Goal: Task Accomplishment & Management: Use online tool/utility

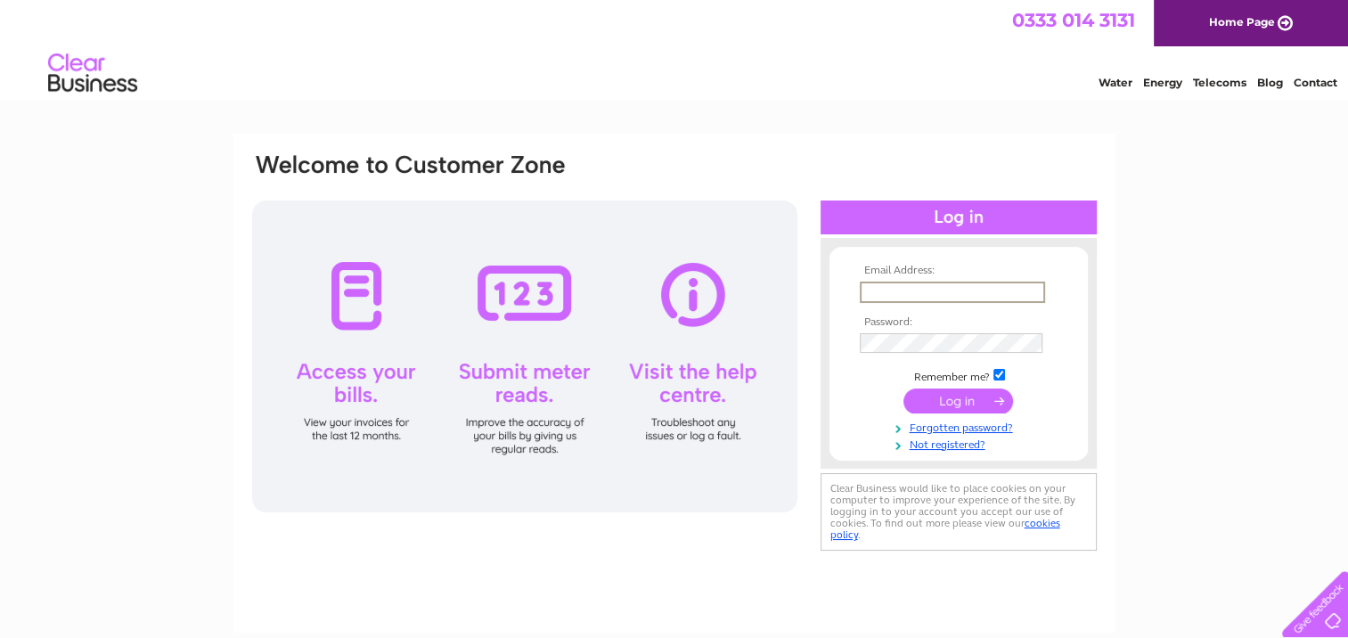
click at [890, 293] on input "text" at bounding box center [952, 292] width 185 height 21
type input "denisemills2015@outlook.com"
click at [955, 395] on input "submit" at bounding box center [958, 399] width 110 height 25
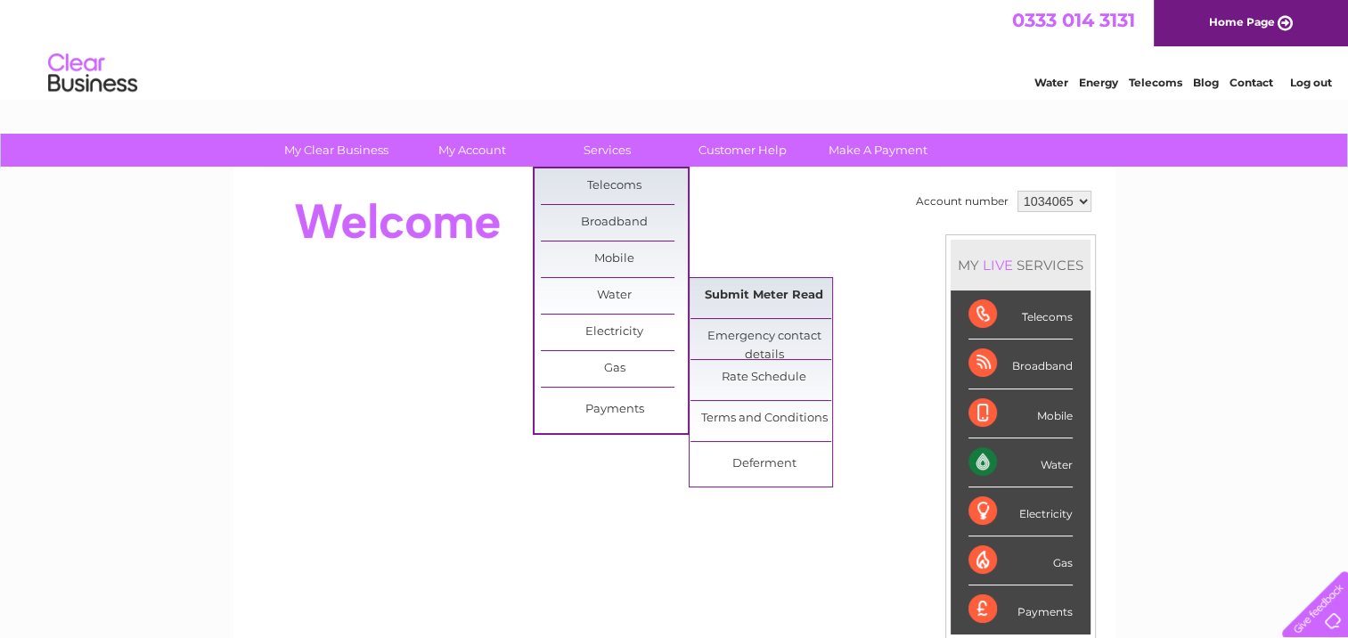
click at [716, 292] on link "Submit Meter Read" at bounding box center [763, 296] width 147 height 36
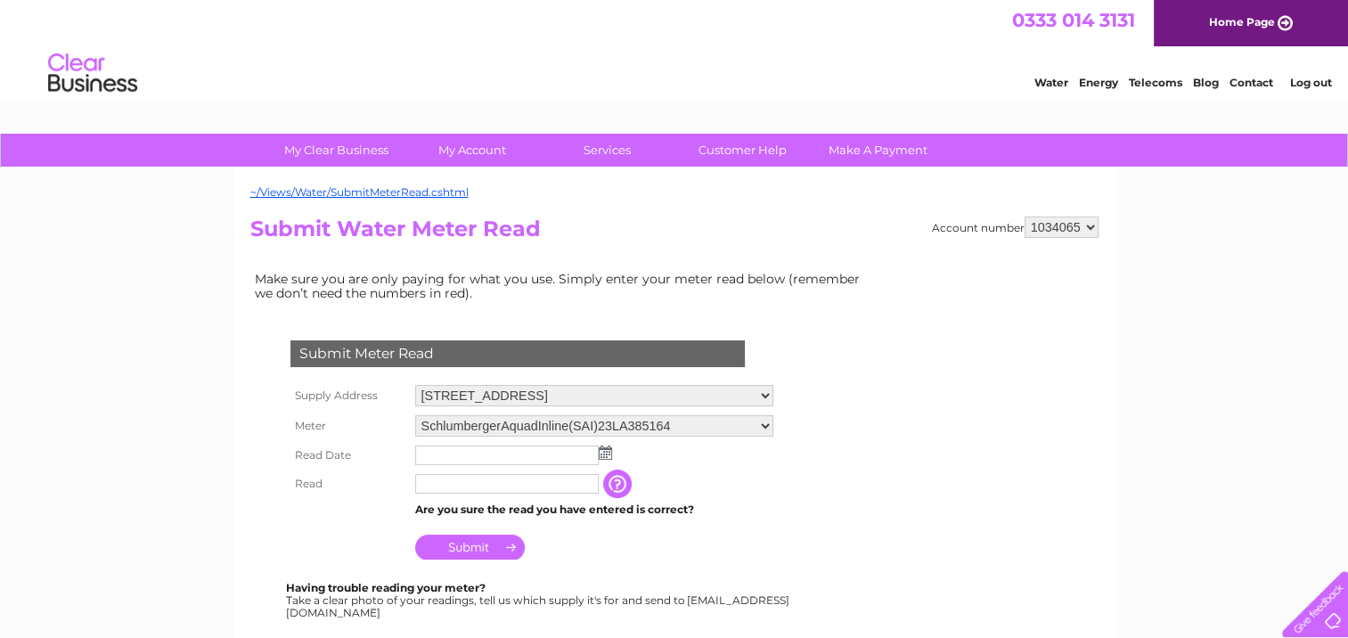
click at [606, 449] on img at bounding box center [605, 452] width 13 height 14
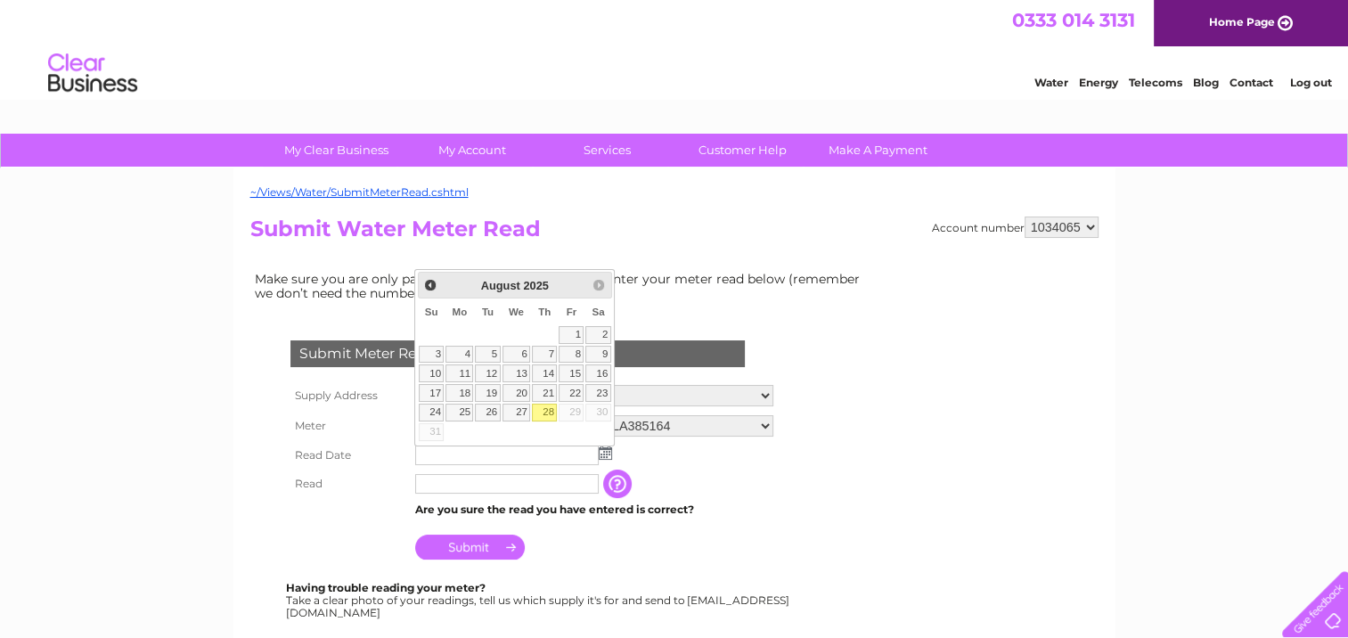
click at [554, 407] on link "28" at bounding box center [544, 413] width 25 height 18
type input "[DATE]"
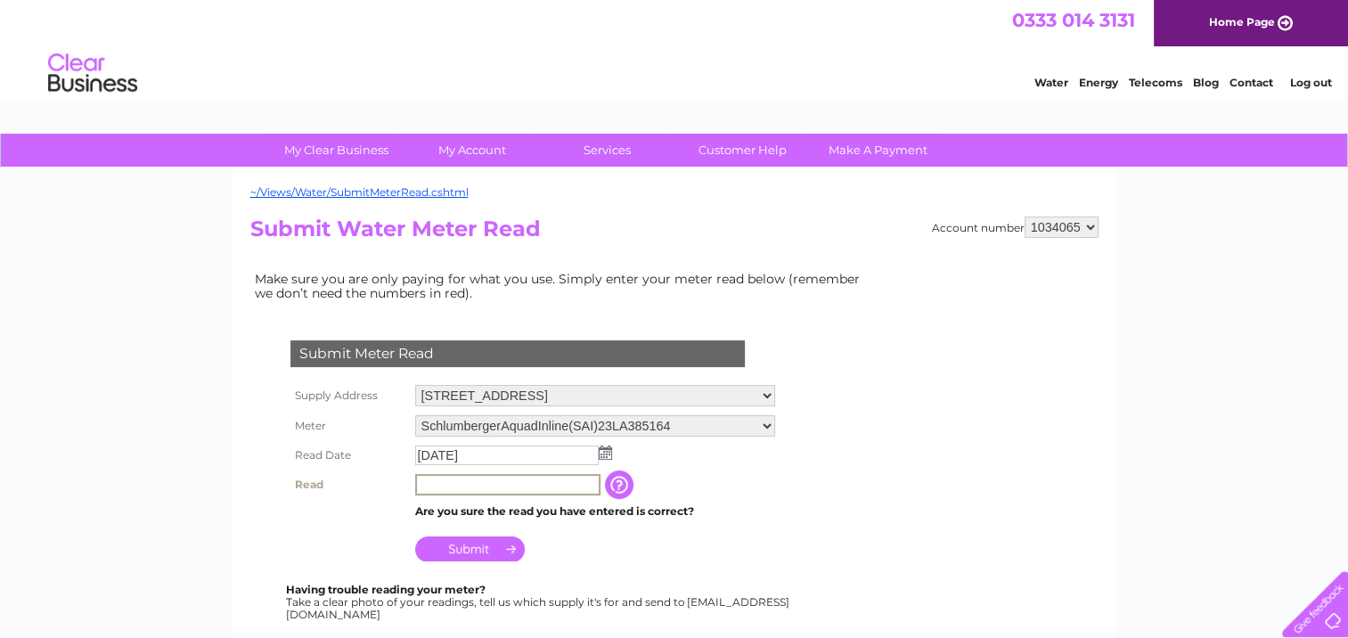
click at [442, 484] on input "text" at bounding box center [507, 484] width 185 height 21
type input "00089"
click at [459, 546] on input "Submit" at bounding box center [470, 548] width 110 height 25
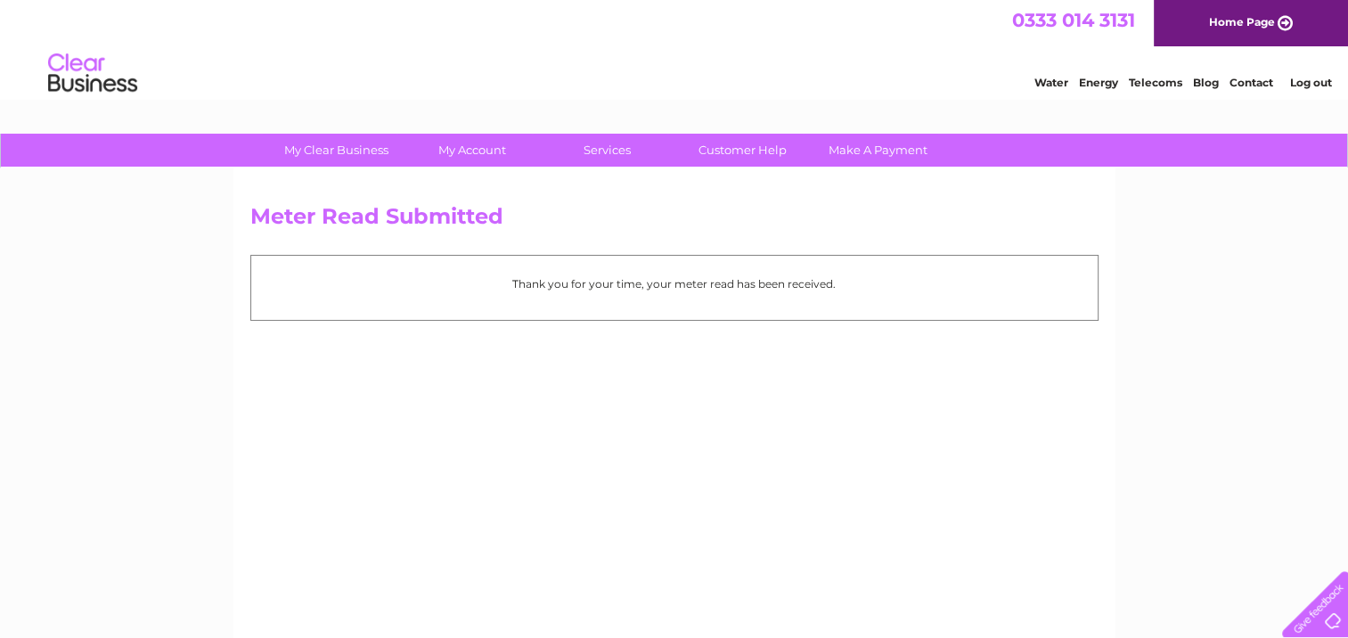
click at [1299, 78] on link "Log out" at bounding box center [1310, 82] width 42 height 13
